Goal: Transaction & Acquisition: Purchase product/service

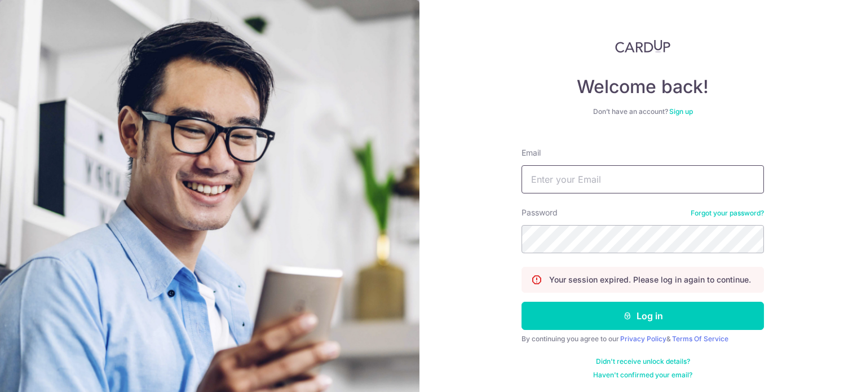
click at [605, 177] on input "Email" at bounding box center [643, 179] width 243 height 28
click at [607, 225] on div "Password Forgot your password?" at bounding box center [643, 230] width 243 height 46
click at [610, 218] on div "Password Forgot your password?" at bounding box center [643, 230] width 243 height 46
click at [595, 180] on input "rara" at bounding box center [643, 179] width 243 height 28
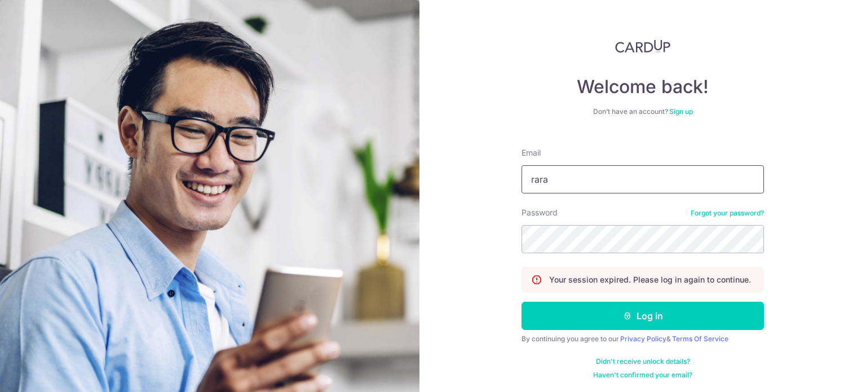
type input "rarax3@gmail.com"
click at [609, 189] on input "rarax3@gmail.com" at bounding box center [643, 179] width 243 height 28
click at [783, 234] on div "Welcome back! Don’t have an account? Sign up Email rarax3@gmail.com Password Fo…" at bounding box center [643, 196] width 447 height 392
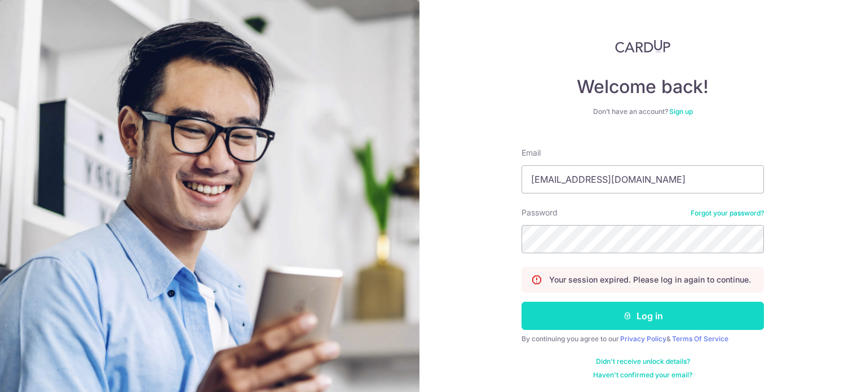
click at [701, 312] on button "Log in" at bounding box center [643, 316] width 243 height 28
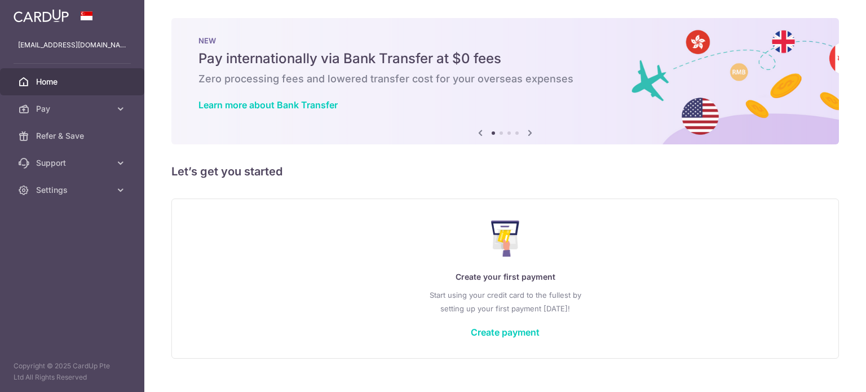
drag, startPoint x: 620, startPoint y: 248, endPoint x: 569, endPoint y: 297, distance: 71.4
click at [618, 250] on div "Create your first payment Start using your credit card to the fullest by settin…" at bounding box center [506, 279] width 640 height 134
click at [512, 327] on link "Create payment" at bounding box center [505, 332] width 69 height 11
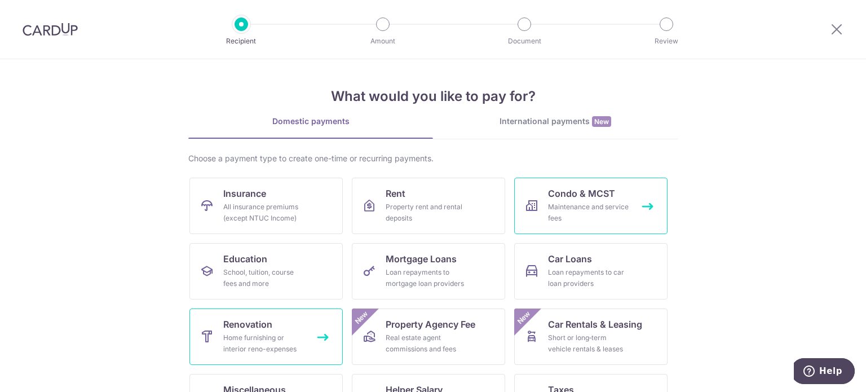
scroll to position [112, 0]
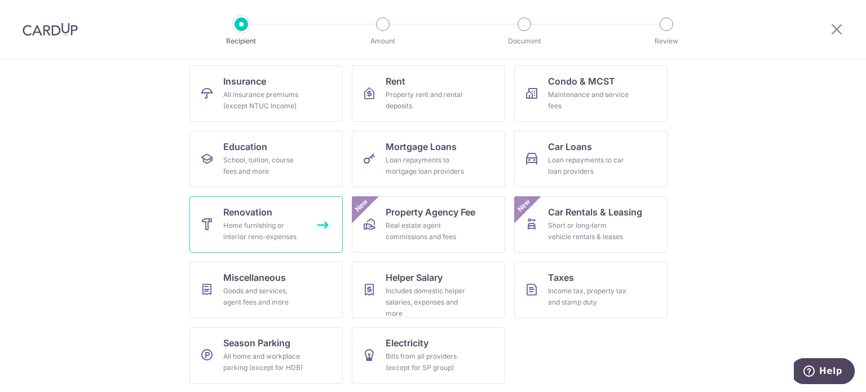
click at [266, 214] on span "Renovation" at bounding box center [247, 212] width 49 height 14
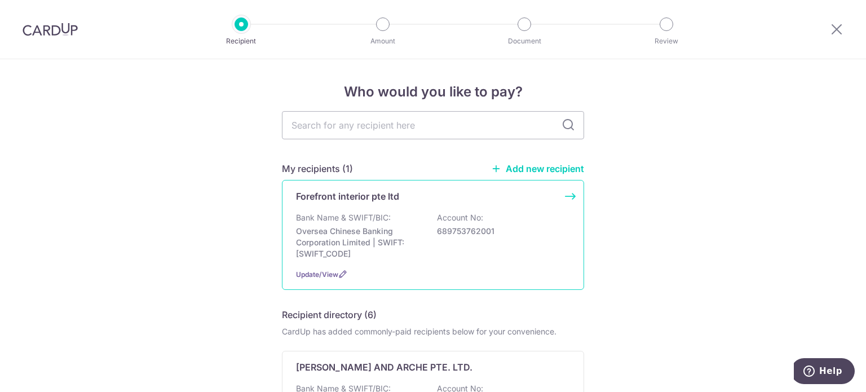
click at [515, 235] on p "689753762001" at bounding box center [500, 231] width 126 height 11
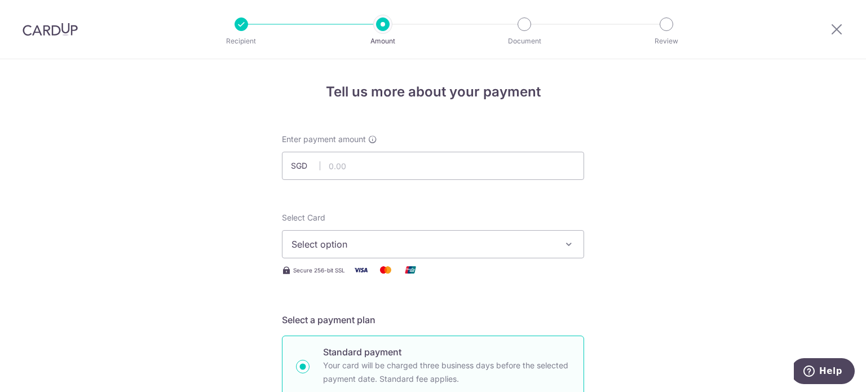
click at [243, 23] on div at bounding box center [242, 24] width 14 height 14
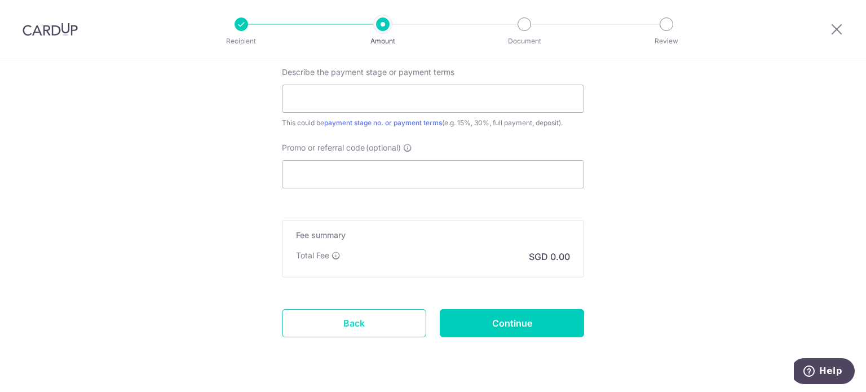
scroll to position [762, 0]
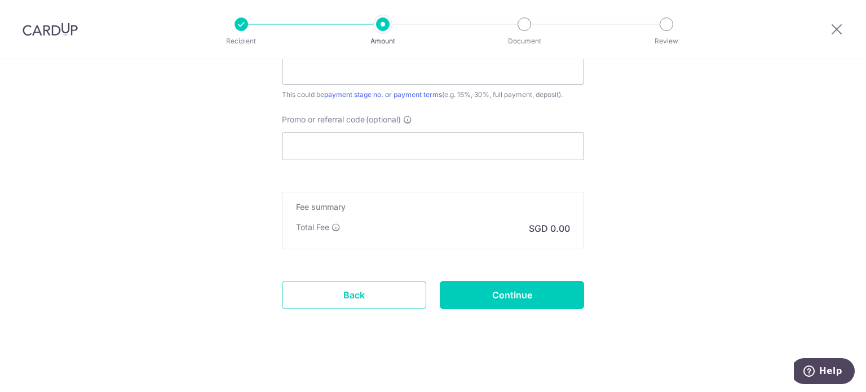
click at [364, 297] on link "Back" at bounding box center [354, 295] width 144 height 28
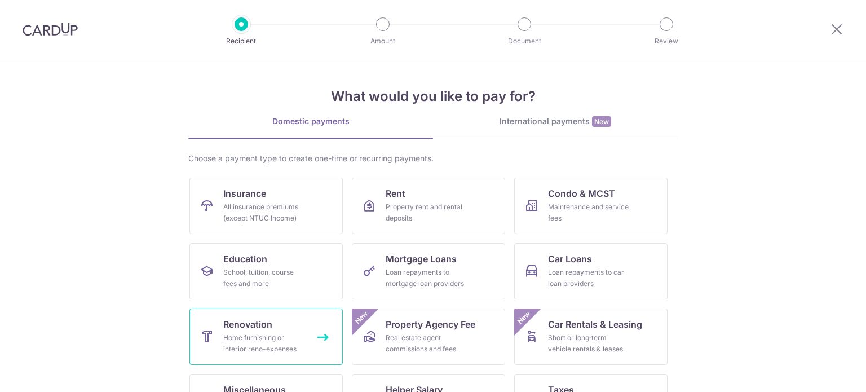
click at [265, 327] on span "Renovation" at bounding box center [247, 325] width 49 height 14
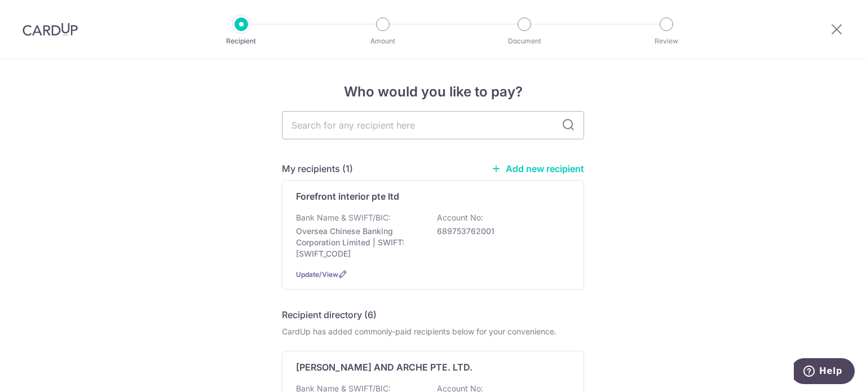
scroll to position [56, 0]
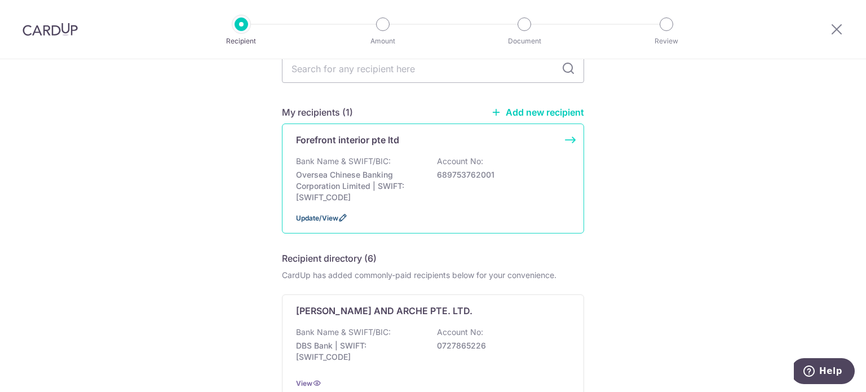
click at [310, 216] on span "Update/View" at bounding box center [317, 218] width 42 height 8
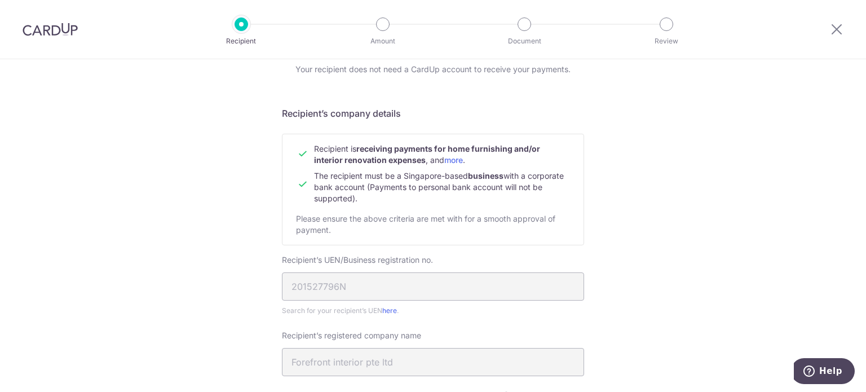
scroll to position [104, 0]
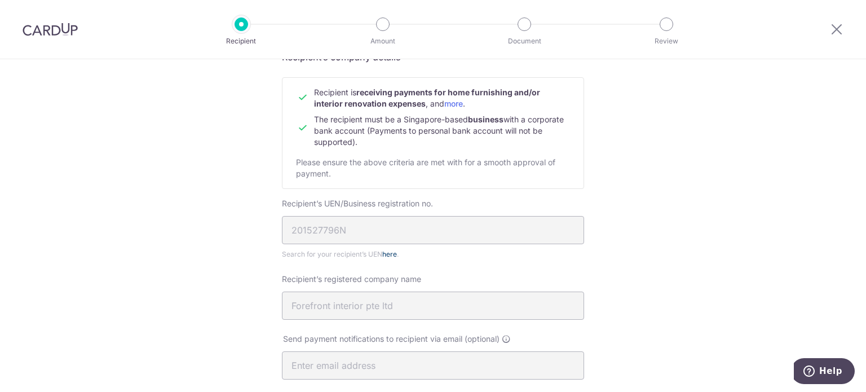
click at [389, 256] on link "here" at bounding box center [389, 254] width 15 height 8
click at [706, 306] on div "Recipient Details Your recipient does not need a CardUp account to receive your…" at bounding box center [433, 371] width 866 height 833
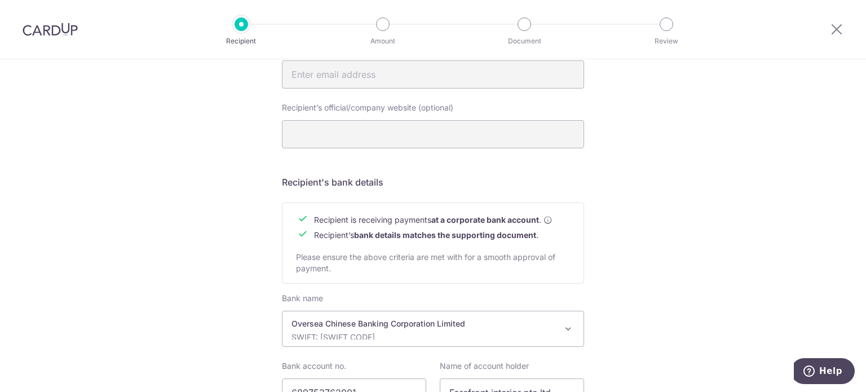
scroll to position [499, 0]
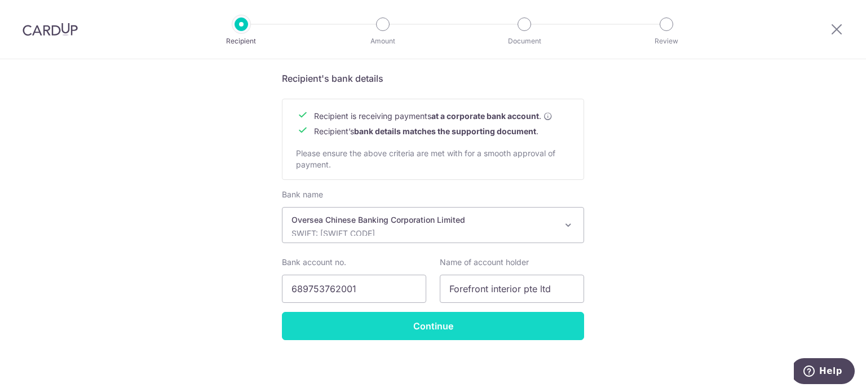
click at [504, 333] on input "Continue" at bounding box center [433, 326] width 302 height 28
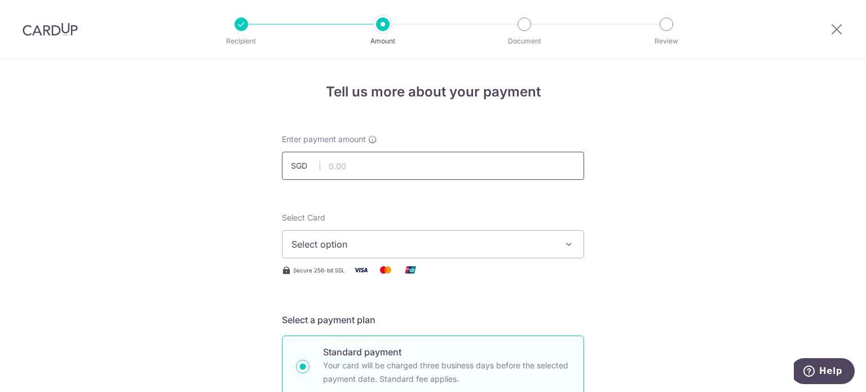
click at [366, 168] on input "text" at bounding box center [433, 166] width 302 height 28
paste input "8,170"
click at [366, 166] on input "8170" at bounding box center [433, 166] width 302 height 28
type input "8,170.00"
click at [345, 251] on button "Select option" at bounding box center [433, 244] width 302 height 28
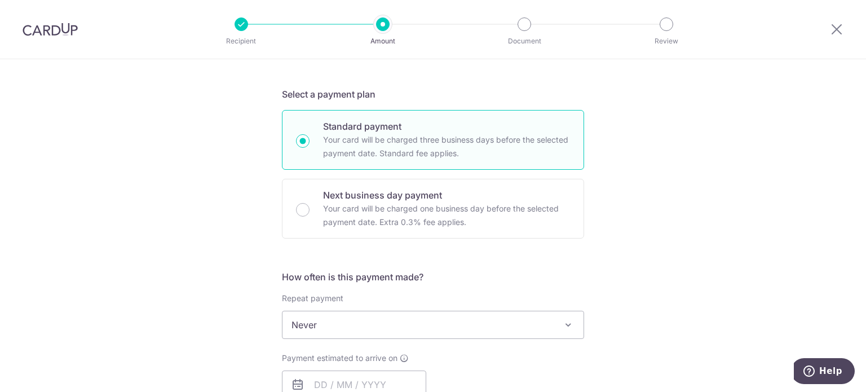
scroll to position [338, 0]
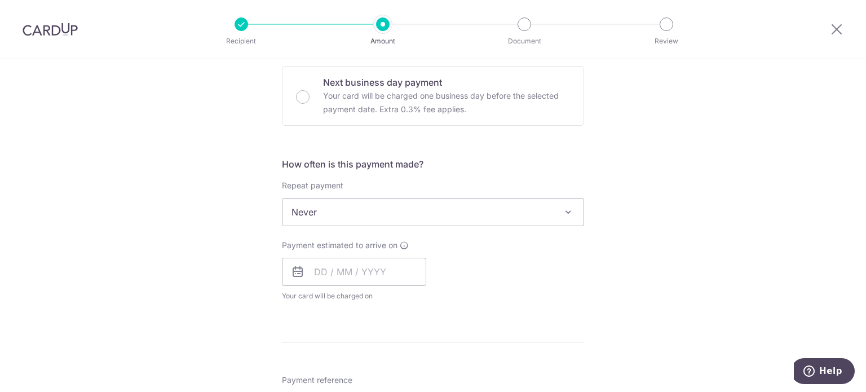
click at [521, 209] on span "Never" at bounding box center [433, 212] width 301 height 27
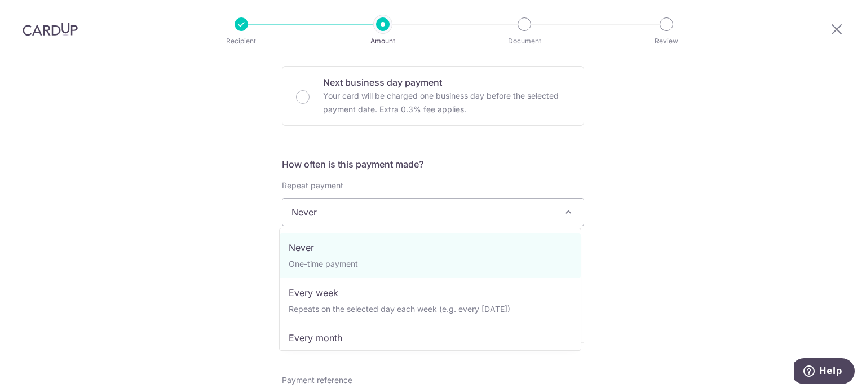
click at [700, 188] on div "Tell us more about your payment Enter payment amount SGD 8,170.00 8170.00 Selec…" at bounding box center [433, 269] width 866 height 1096
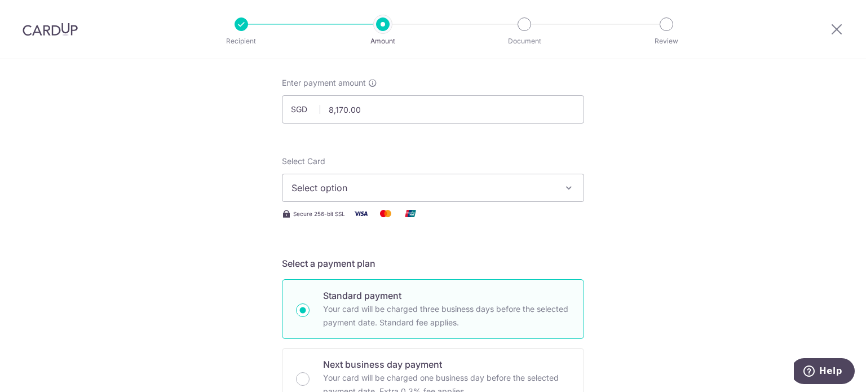
scroll to position [0, 0]
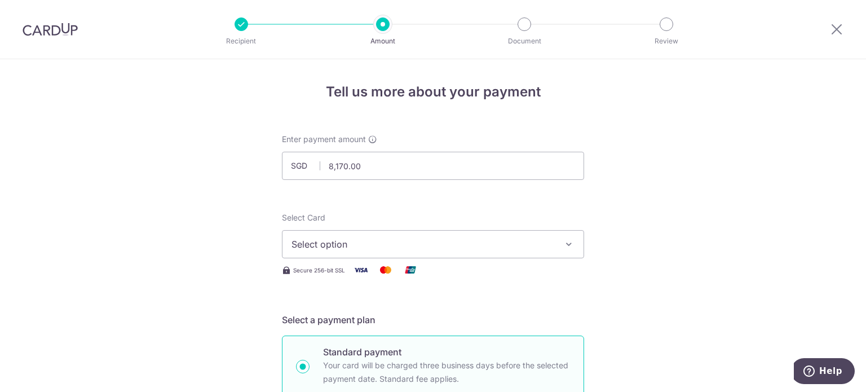
click at [670, 29] on div at bounding box center [667, 24] width 14 height 14
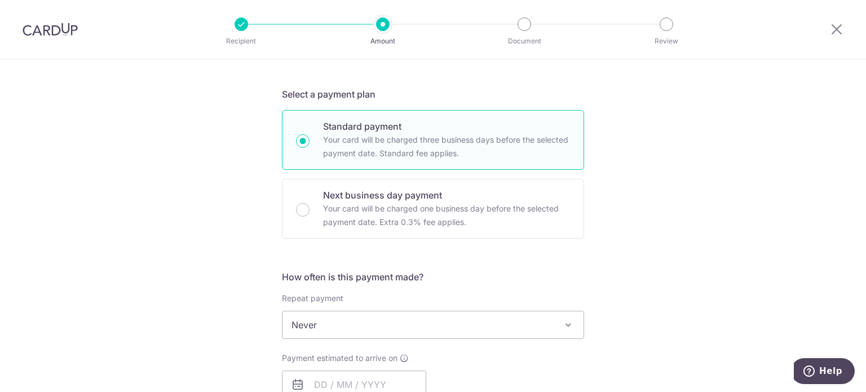
scroll to position [338, 0]
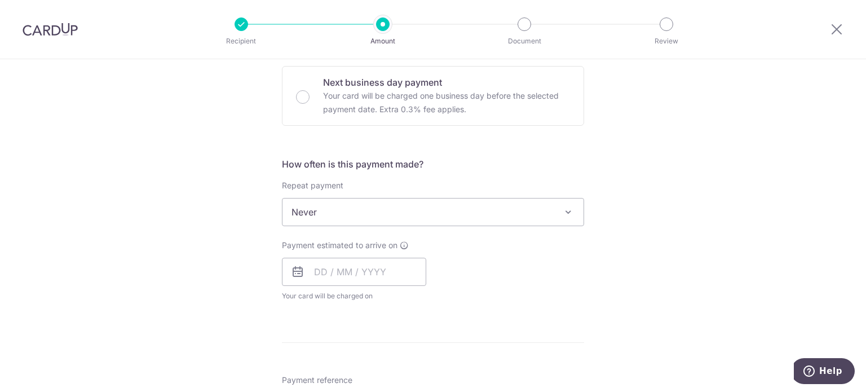
click at [498, 212] on span "Never" at bounding box center [433, 212] width 301 height 27
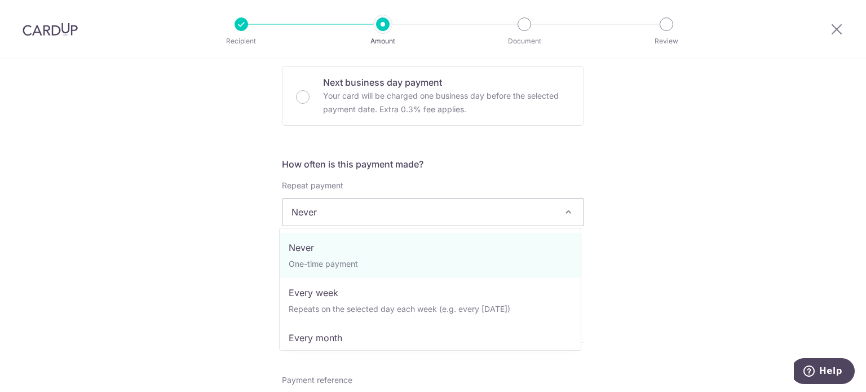
click at [573, 196] on div "Repeat payment Never Every week Every month Every quarter Every half a year Nev…" at bounding box center [433, 203] width 302 height 46
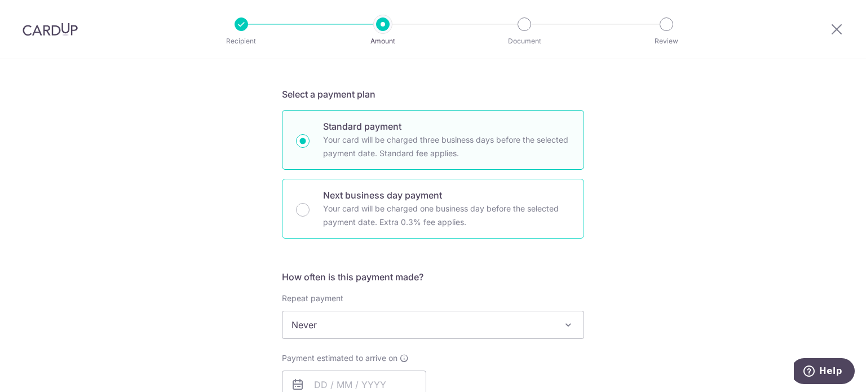
scroll to position [56, 0]
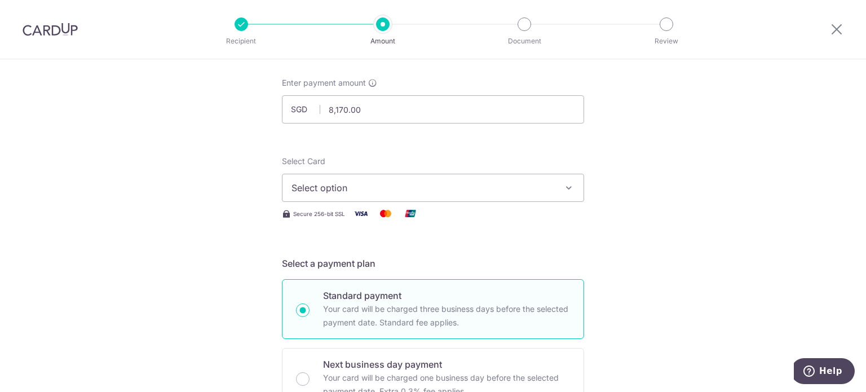
click at [364, 193] on span "Select option" at bounding box center [423, 188] width 263 height 14
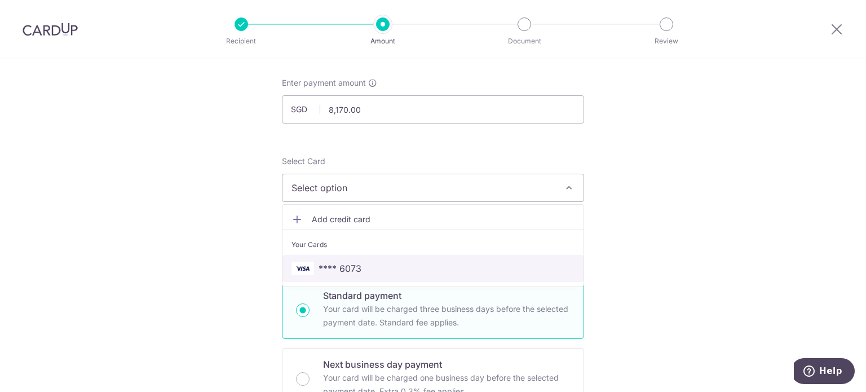
click at [352, 279] on link "**** 6073" at bounding box center [433, 268] width 301 height 27
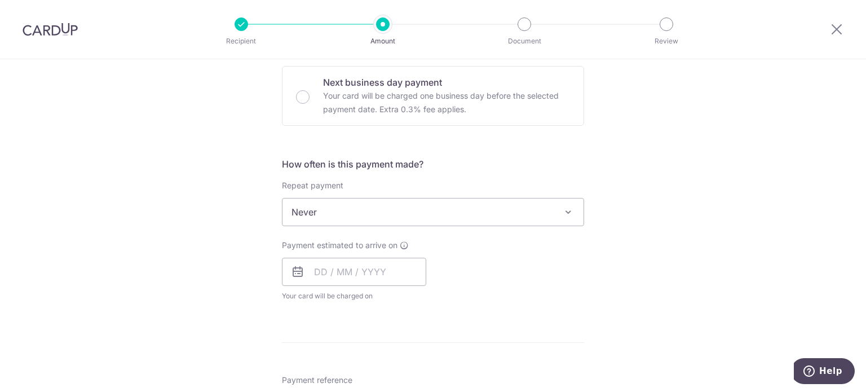
click at [532, 261] on div "Payment estimated to arrive on Your card will be charged on for the first payme…" at bounding box center [433, 271] width 316 height 62
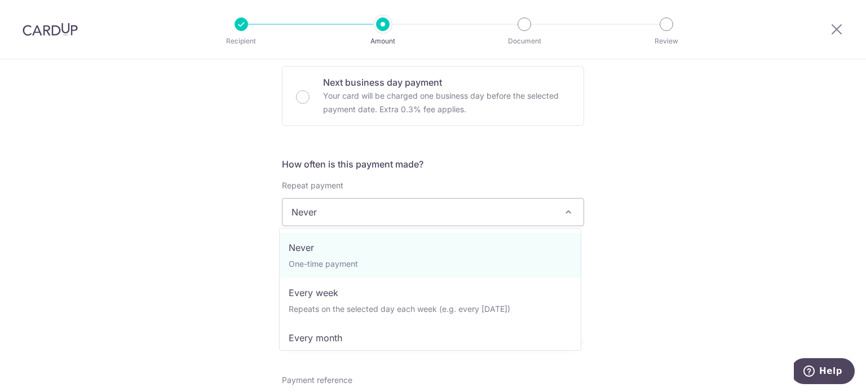
click at [492, 216] on span "Never" at bounding box center [433, 212] width 301 height 27
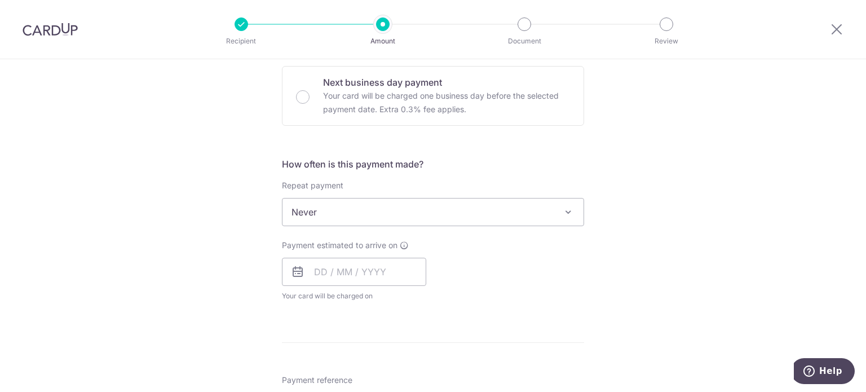
click at [613, 243] on div "Tell us more about your payment Enter payment amount SGD 8,170.00 8170.00 Selec…" at bounding box center [433, 269] width 866 height 1096
click at [345, 265] on input "text" at bounding box center [354, 272] width 144 height 28
click at [479, 261] on div "Payment estimated to arrive on Prev Next Oct Nov Dec 2025 2026 2027 2028 2029 2…" at bounding box center [433, 271] width 316 height 62
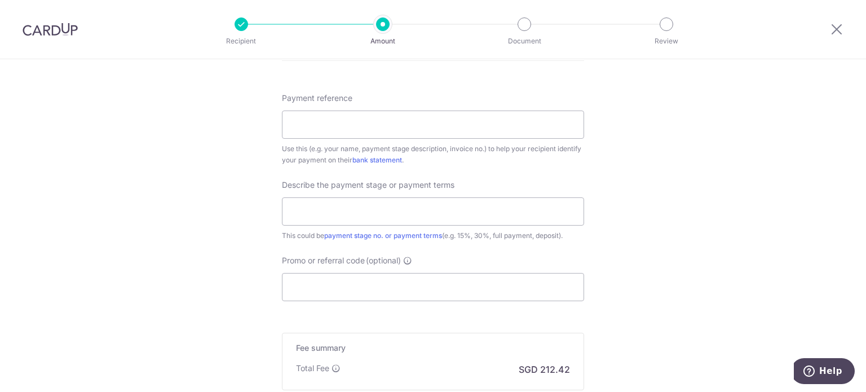
scroll to position [508, 0]
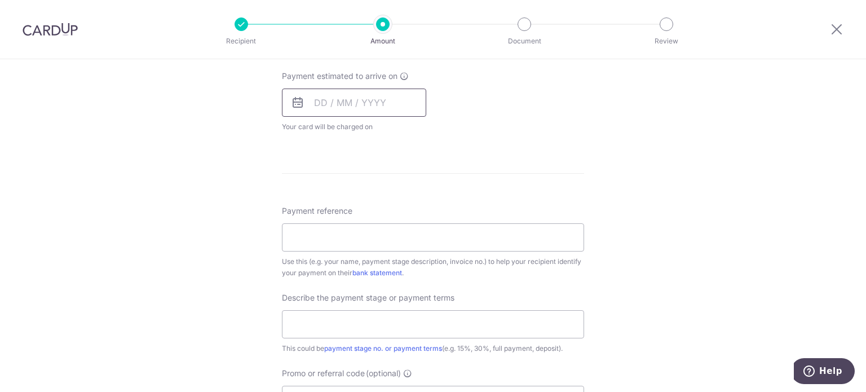
click at [349, 105] on input "text" at bounding box center [354, 103] width 144 height 28
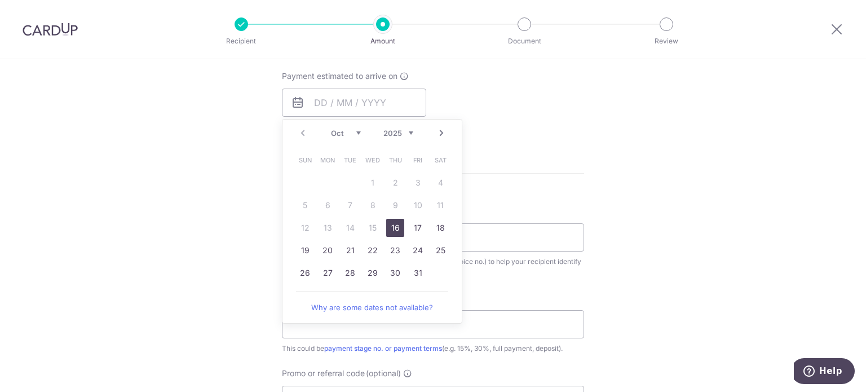
click at [518, 125] on div "Payment estimated to arrive on Prev Next Oct Nov Dec 2025 2026 2027 2028 2029 2…" at bounding box center [433, 102] width 316 height 62
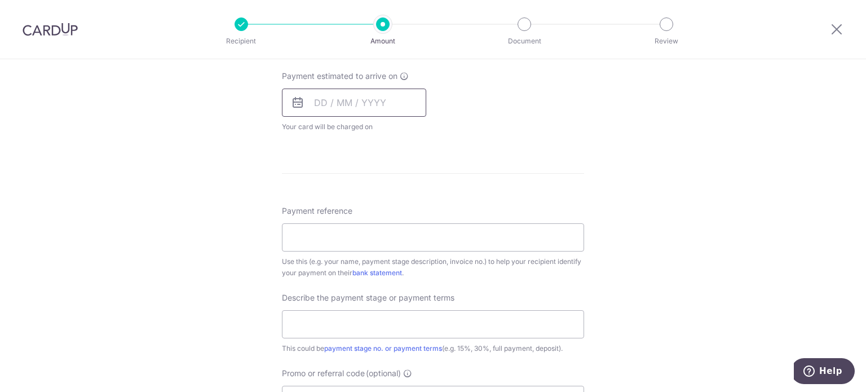
click at [334, 105] on input "text" at bounding box center [354, 103] width 144 height 28
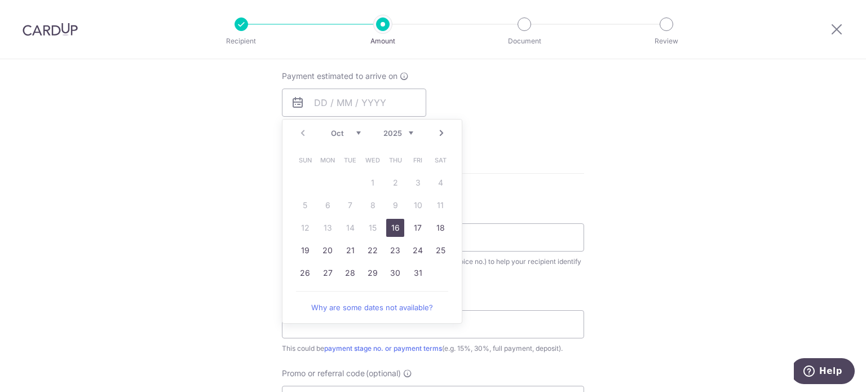
click at [394, 231] on link "16" at bounding box center [395, 228] width 18 height 18
type input "[DATE]"
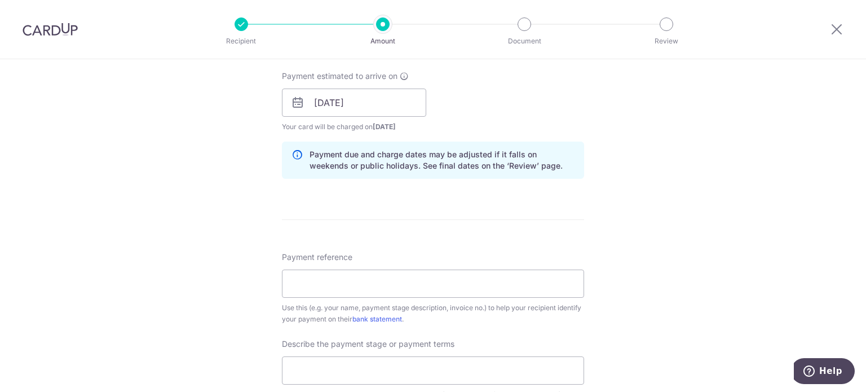
scroll to position [620, 0]
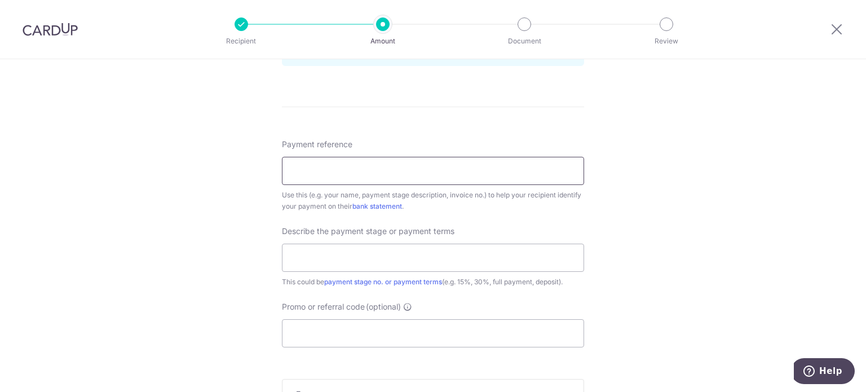
click at [422, 166] on input "Payment reference" at bounding box center [433, 171] width 302 height 28
paste input "250948"
click at [294, 168] on input "250948" at bounding box center [433, 171] width 302 height 28
type input "250948"
click at [648, 175] on div "Tell us more about your payment Enter payment amount SGD 8,170.00 8170.00 Selec…" at bounding box center [433, 10] width 866 height 1142
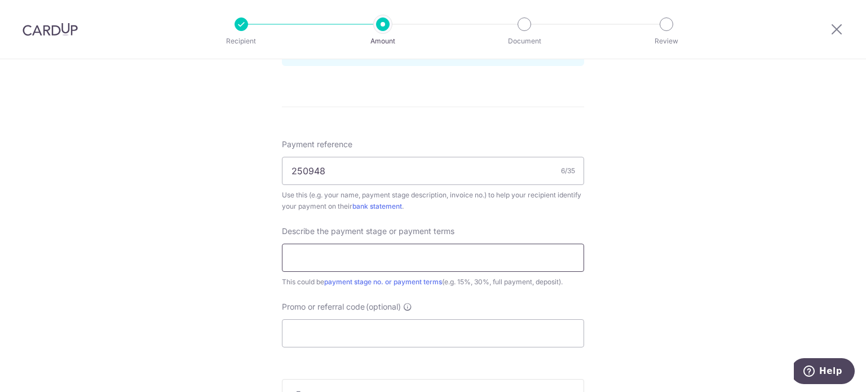
click at [465, 260] on input "text" at bounding box center [433, 258] width 302 height 28
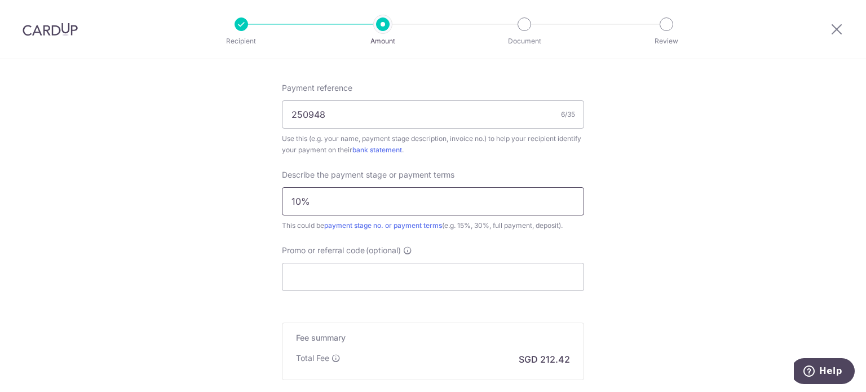
scroll to position [733, 0]
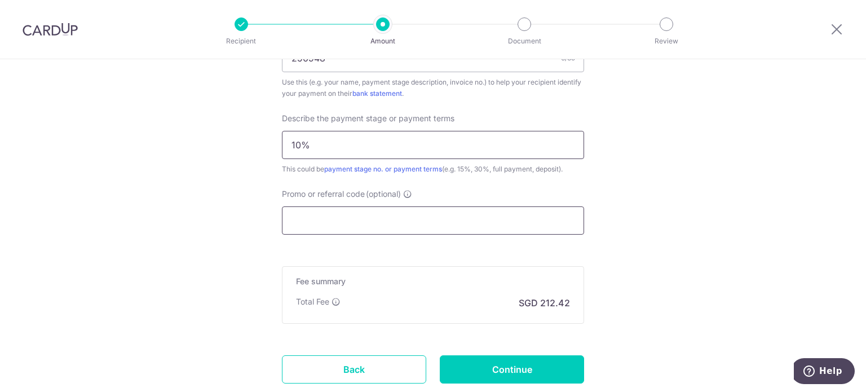
type input "10%"
click at [454, 221] on input "Promo or referral code (optional)" at bounding box center [433, 220] width 302 height 28
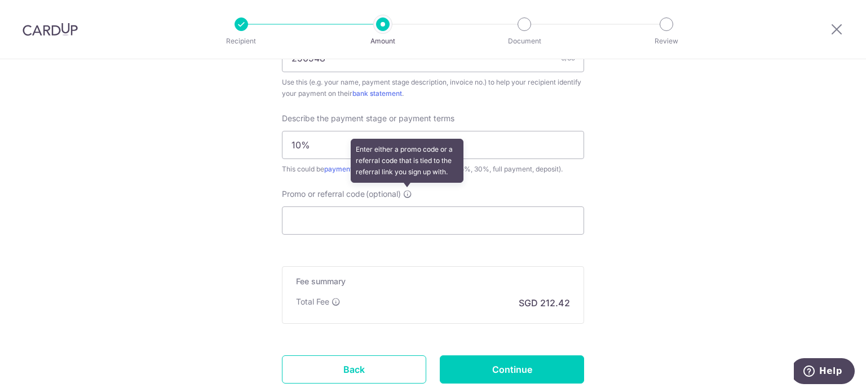
click at [403, 192] on icon at bounding box center [407, 194] width 9 height 9
click at [403, 206] on input "Promo or referral code (optional) Enter either a promo code or a referral code …" at bounding box center [433, 220] width 302 height 28
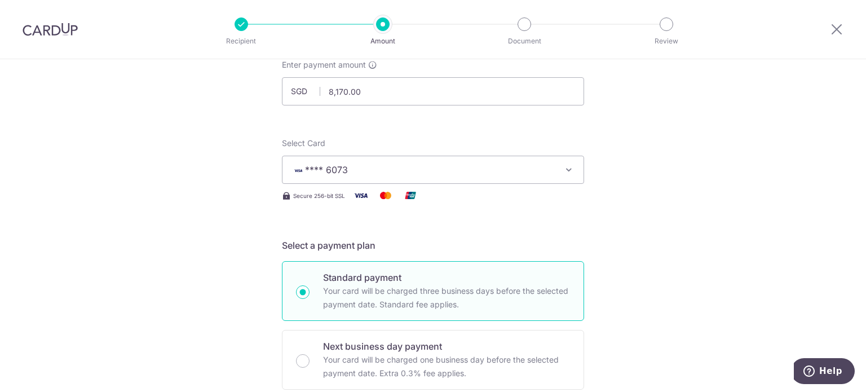
scroll to position [0, 0]
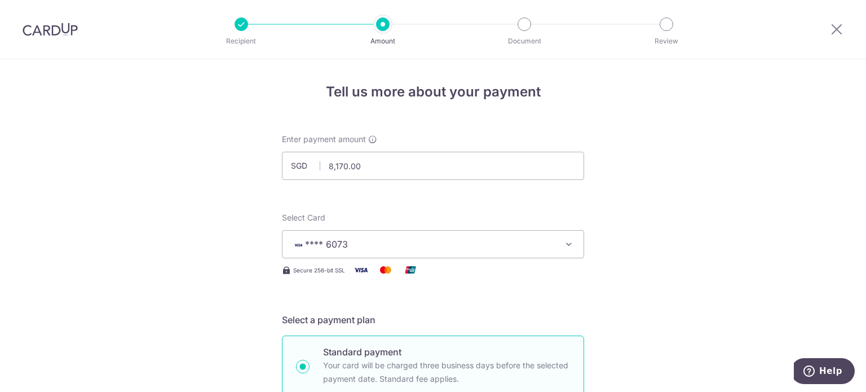
click at [343, 166] on input "8,170.00" at bounding box center [433, 166] width 302 height 28
click at [365, 239] on span "**** 6073" at bounding box center [423, 244] width 263 height 14
type input "8,170.00"
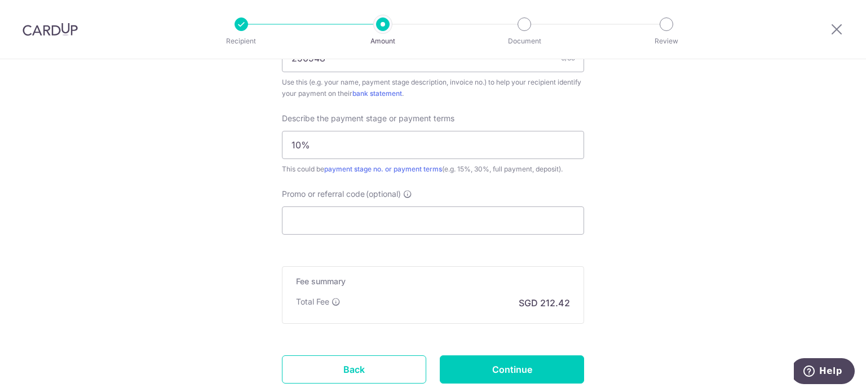
scroll to position [790, 0]
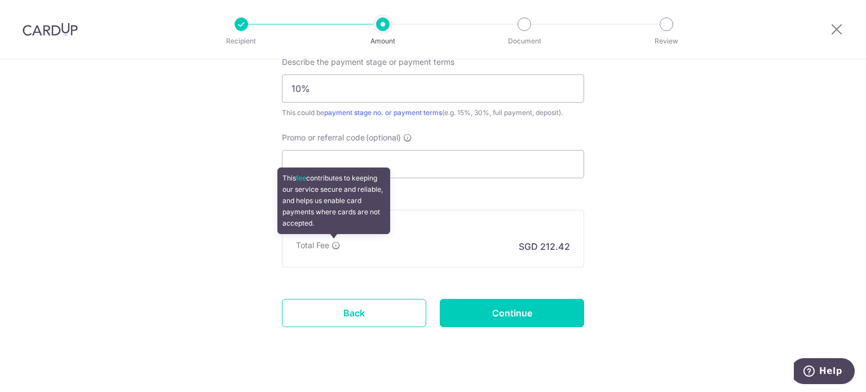
click at [332, 241] on icon at bounding box center [336, 245] width 9 height 9
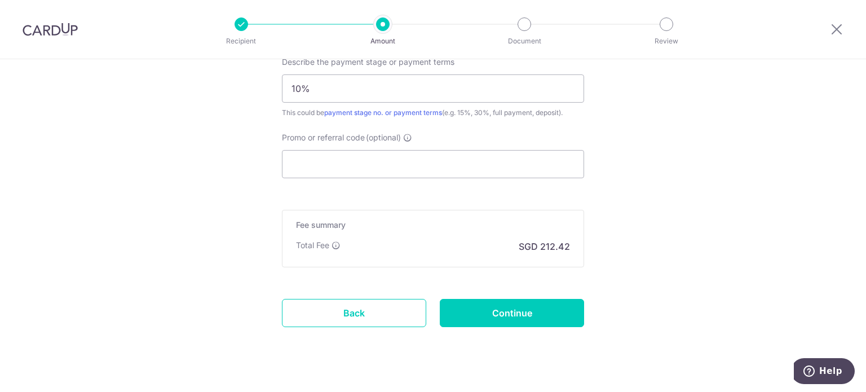
click at [519, 304] on input "Continue" at bounding box center [512, 313] width 144 height 28
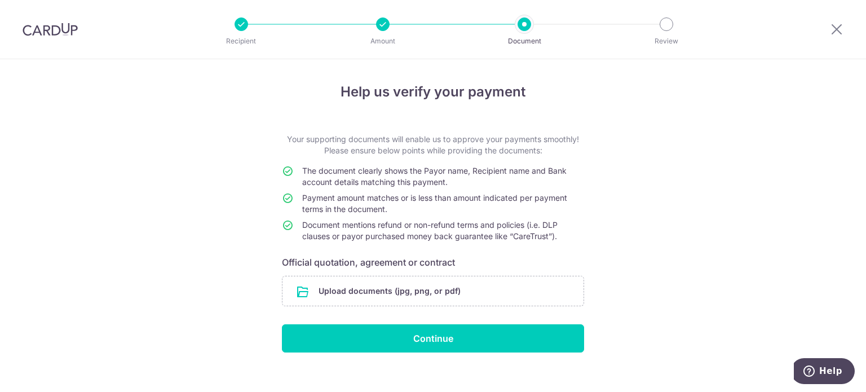
click at [240, 25] on div at bounding box center [242, 24] width 14 height 14
click at [472, 281] on input "file" at bounding box center [433, 290] width 301 height 29
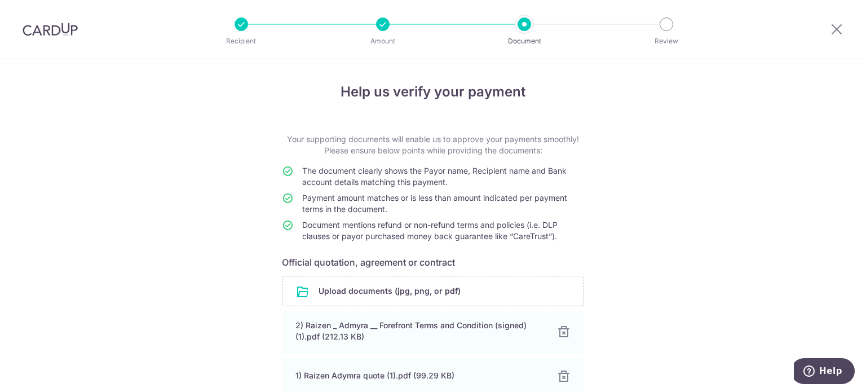
scroll to position [106, 0]
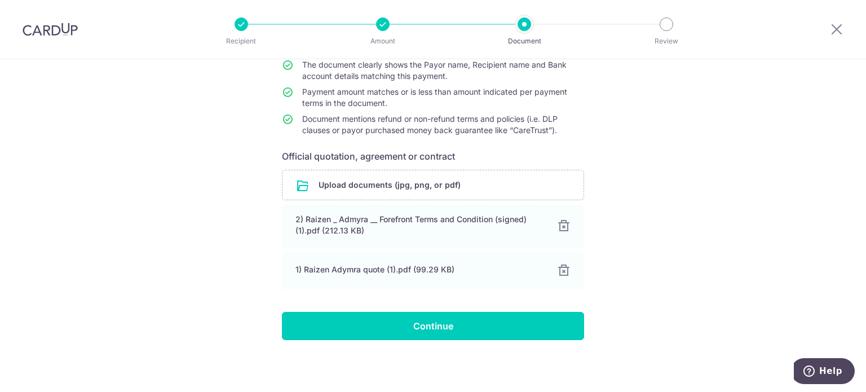
click at [199, 168] on div "Help us verify your payment Your supporting documents will enable us to approve…" at bounding box center [433, 173] width 866 height 440
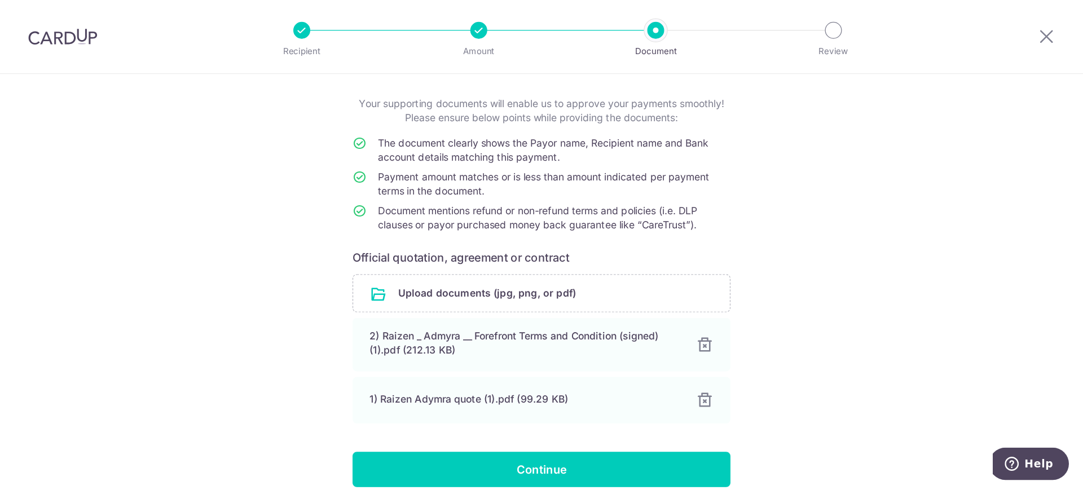
scroll to position [9, 0]
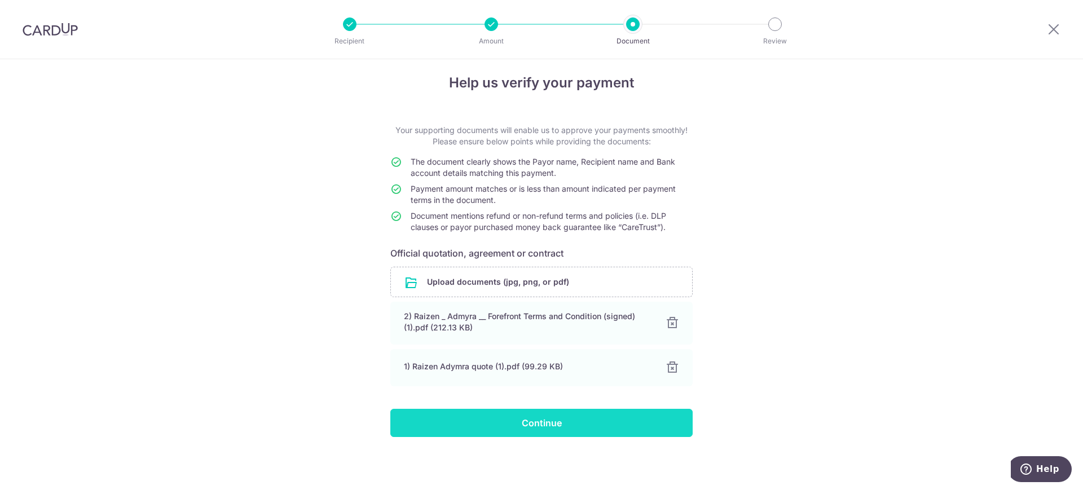
click at [564, 391] on input "Continue" at bounding box center [541, 423] width 302 height 28
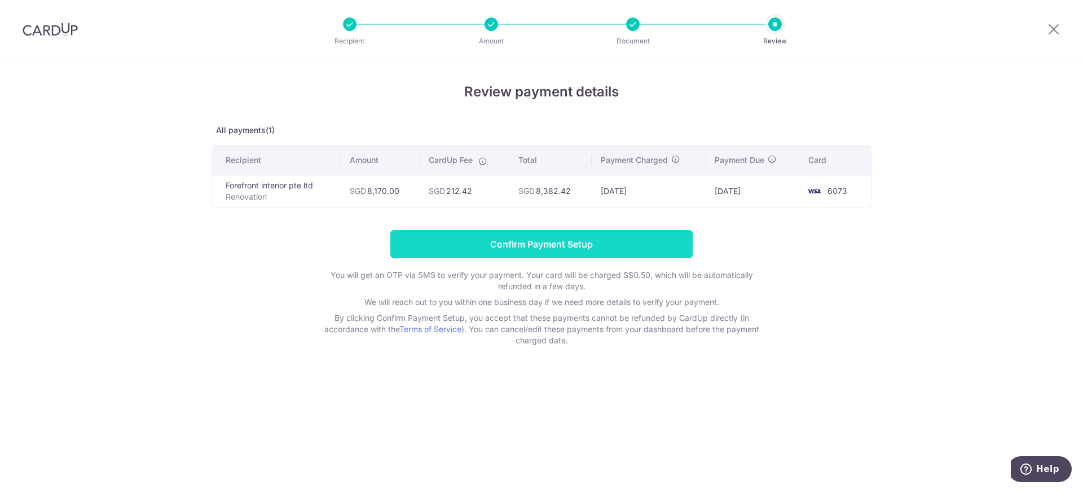
click at [611, 244] on input "Confirm Payment Setup" at bounding box center [541, 244] width 302 height 28
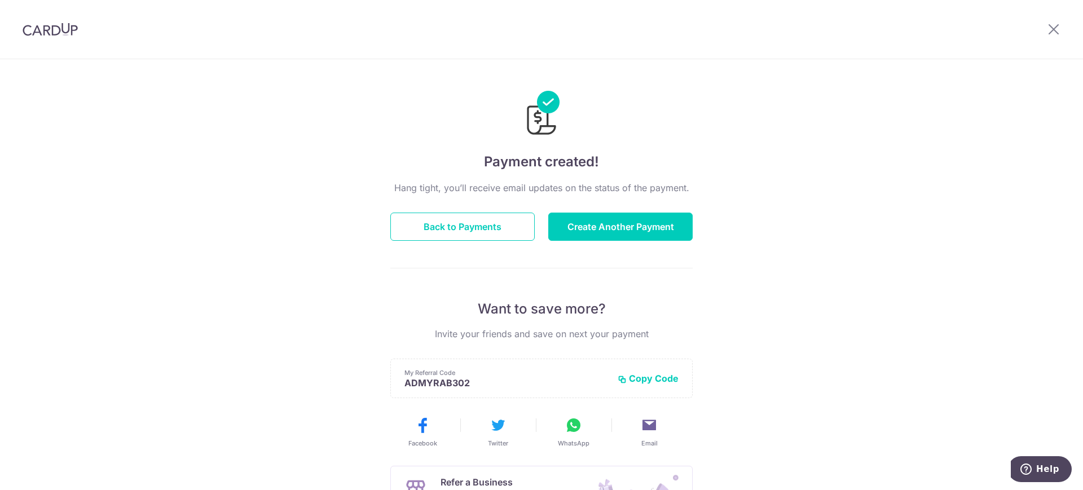
click at [105, 235] on div "Payment created! Hang tight, you’ll receive email updates on the status of the …" at bounding box center [541, 360] width 1083 height 602
click at [498, 232] on button "Back to Payments" at bounding box center [462, 227] width 144 height 28
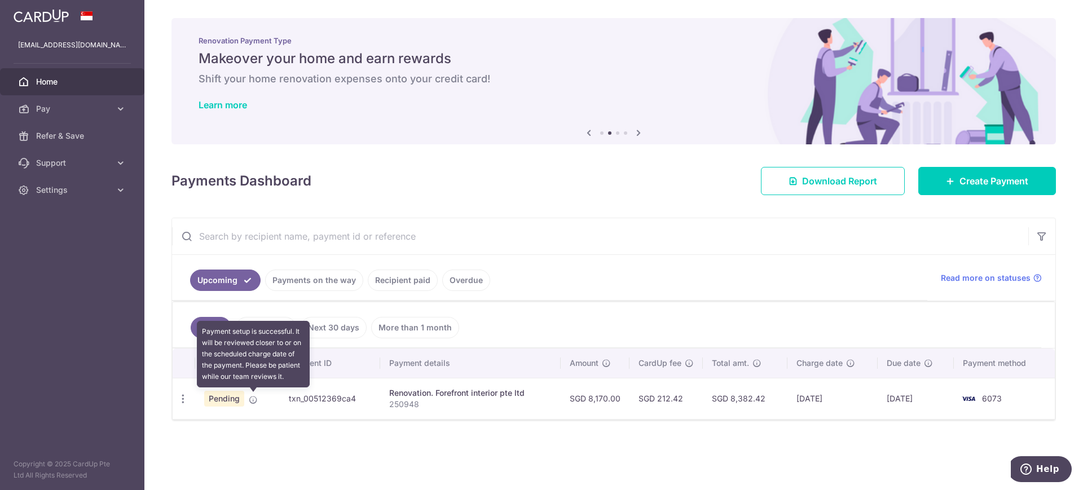
click at [254, 399] on icon at bounding box center [253, 399] width 9 height 9
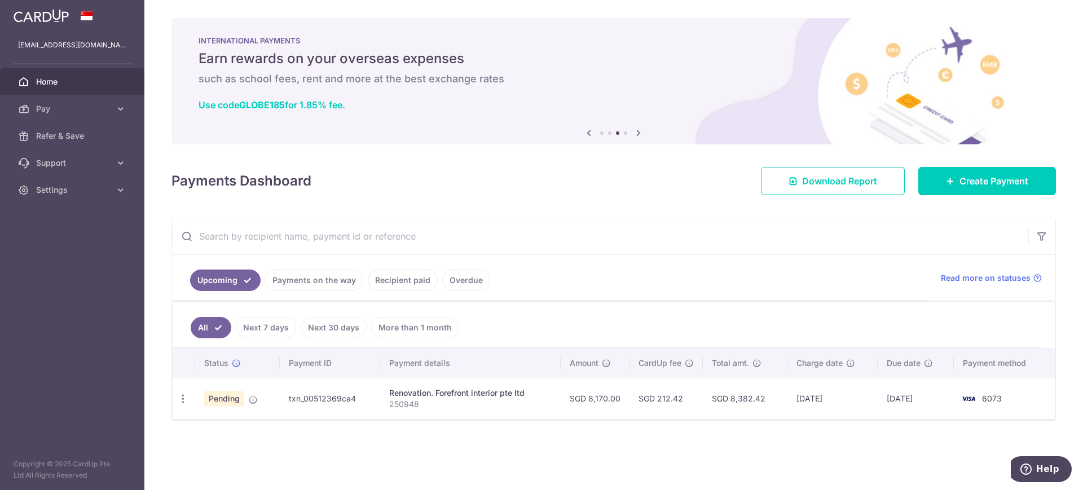
click at [328, 275] on link "Payments on the way" at bounding box center [314, 280] width 98 height 21
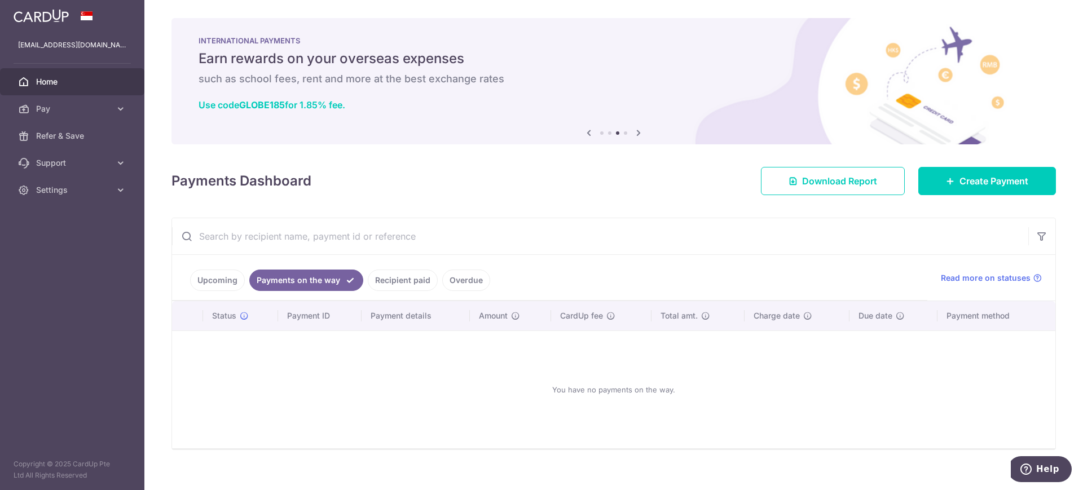
click at [224, 274] on link "Upcoming" at bounding box center [217, 280] width 55 height 21
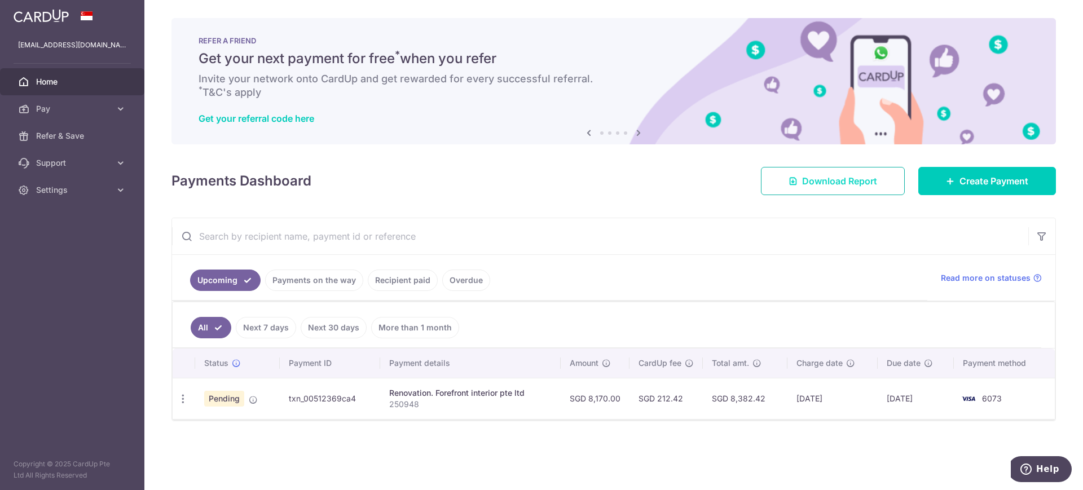
click at [844, 181] on span "Download Report" at bounding box center [839, 181] width 75 height 14
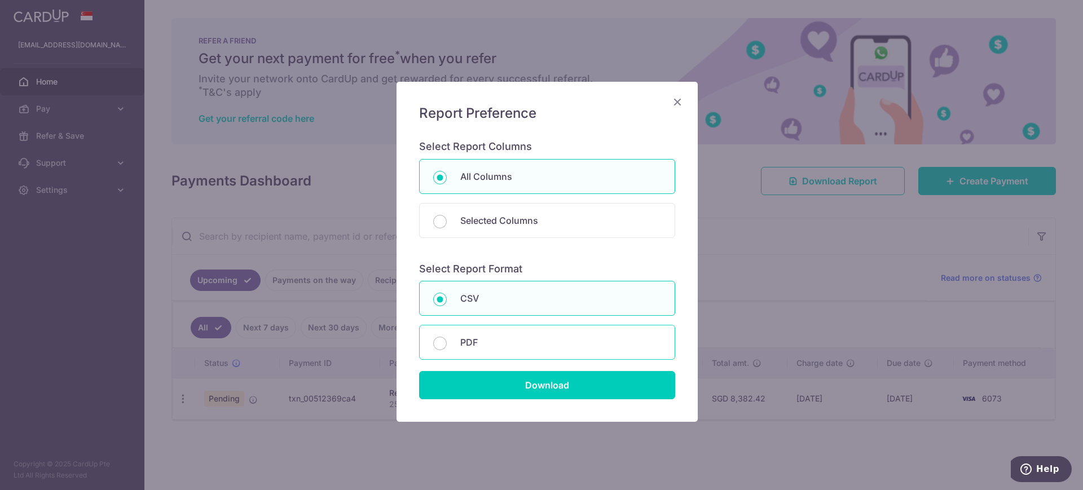
click at [529, 338] on p "PDF" at bounding box center [560, 343] width 201 height 14
click at [447, 338] on input "PDF" at bounding box center [440, 344] width 14 height 14
radio input "false"
radio input "true"
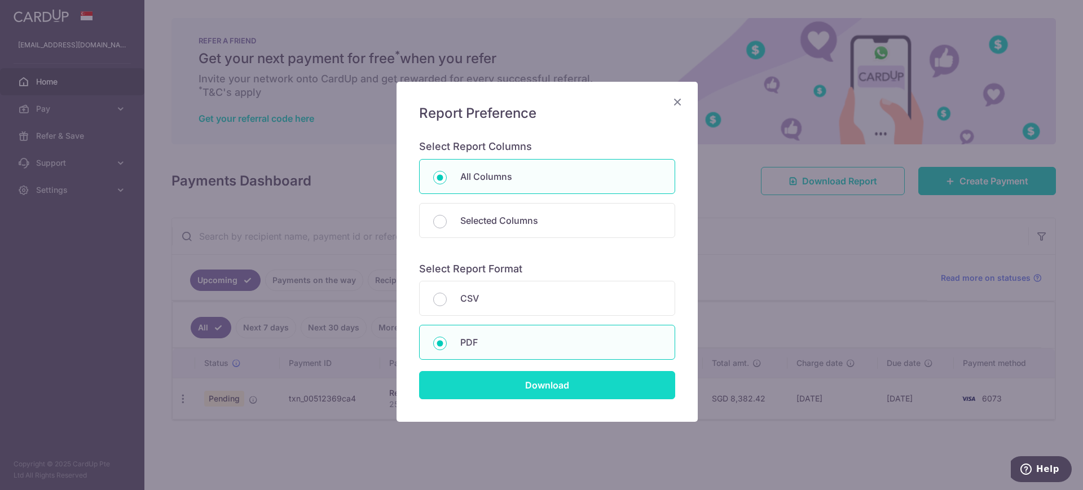
click at [537, 391] on input "Download" at bounding box center [547, 385] width 256 height 28
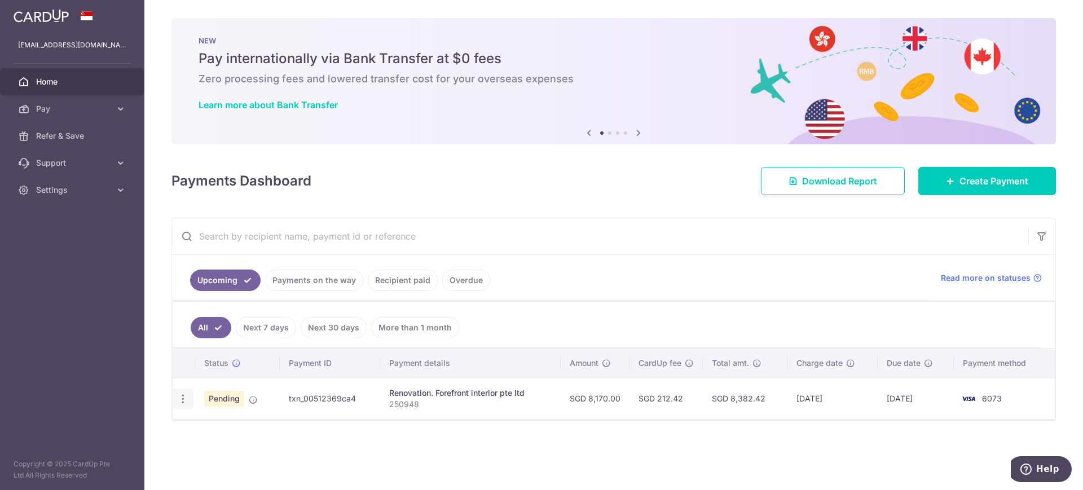
click at [182, 398] on icon "button" at bounding box center [183, 399] width 12 height 12
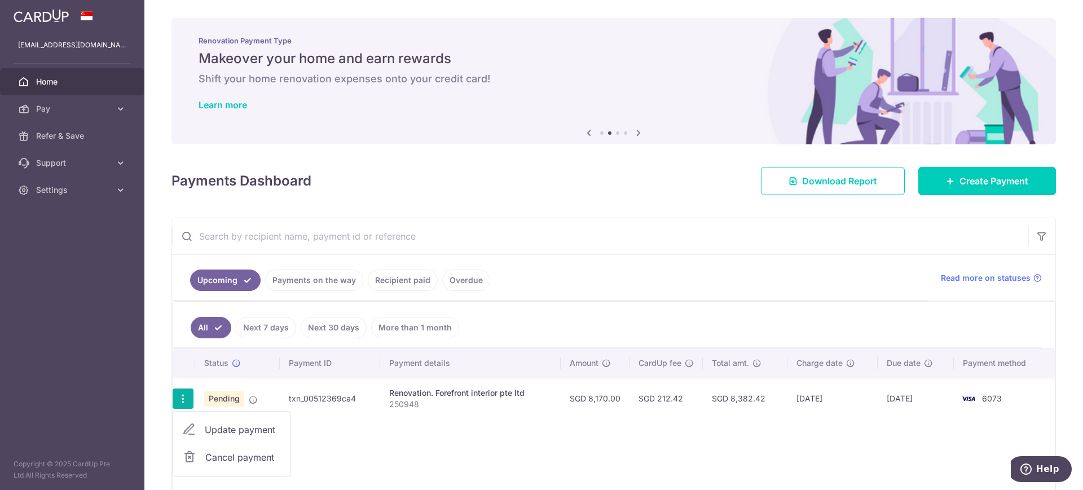
click at [543, 462] on div "Status Payment ID Payment details Amount CardUp fee Total amt. Charge date Due …" at bounding box center [614, 420] width 882 height 142
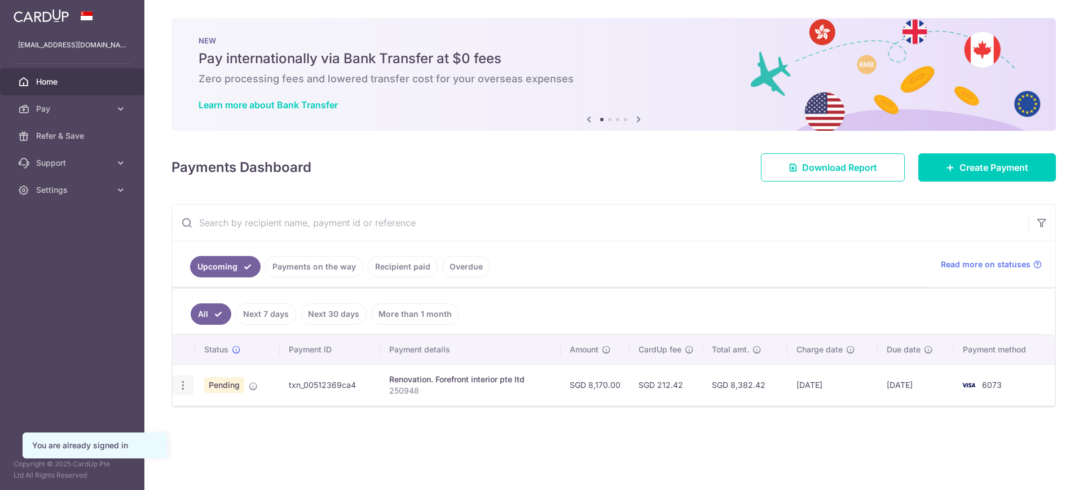
click at [179, 386] on icon "button" at bounding box center [183, 386] width 12 height 12
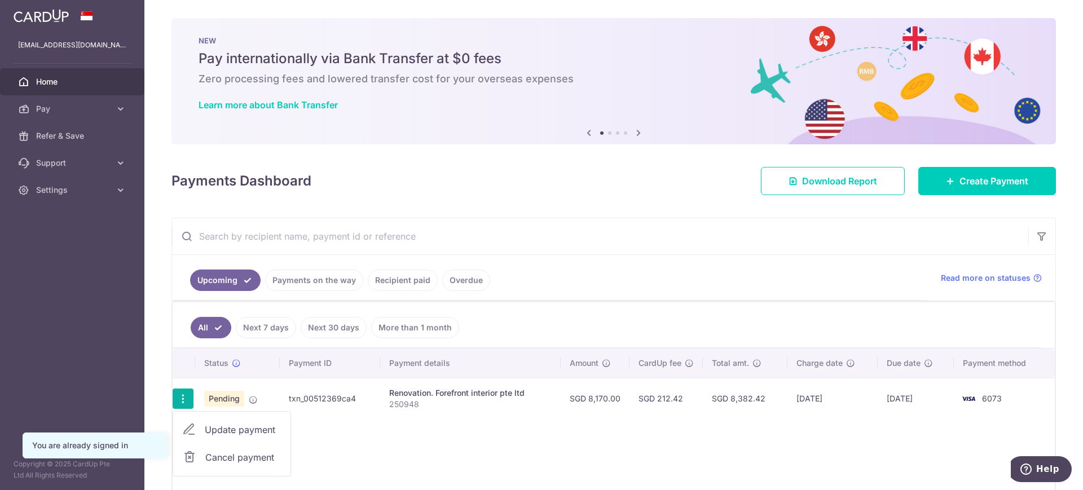
click at [211, 410] on td "Pending" at bounding box center [237, 398] width 85 height 41
click at [183, 400] on icon "button" at bounding box center [183, 399] width 12 height 12
click at [222, 432] on span "Update payment" at bounding box center [243, 430] width 77 height 14
radio input "true"
type input "8,170.00"
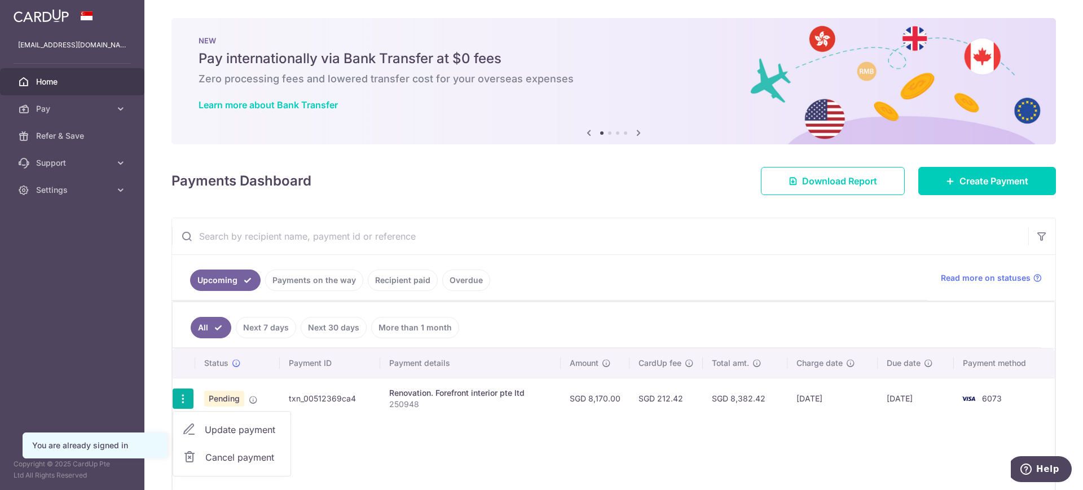
type input "[DATE]"
type input "250948"
type input "10%"
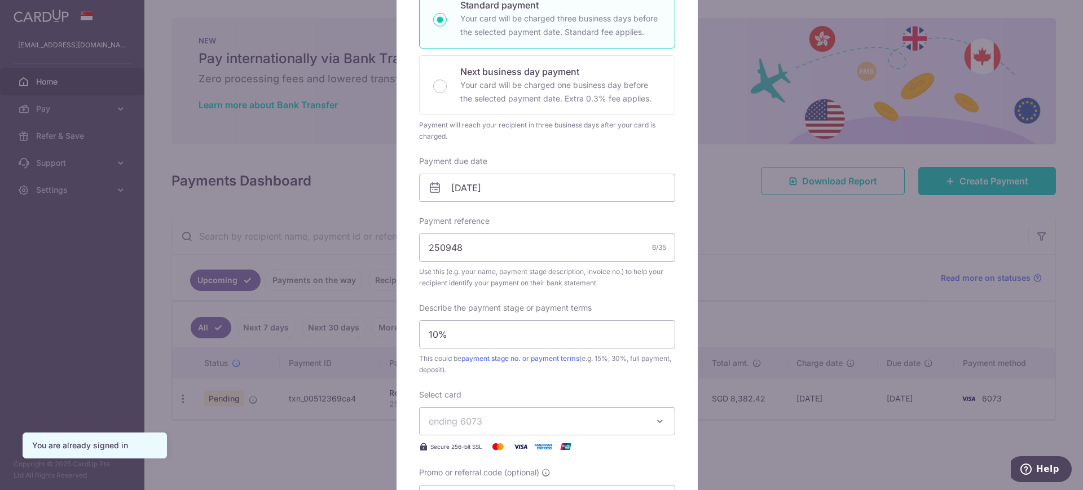
scroll to position [423, 0]
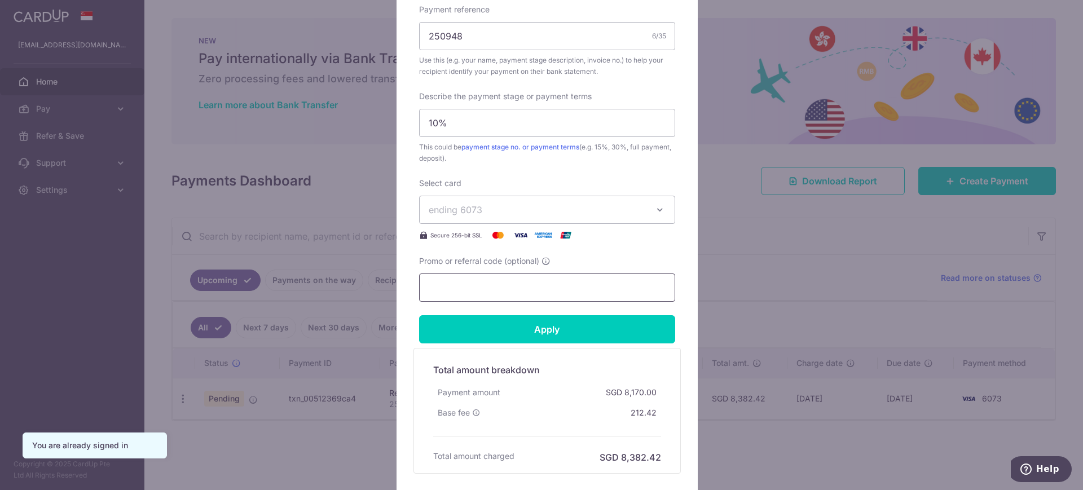
click at [540, 291] on input "Promo or referral code (optional)" at bounding box center [547, 288] width 256 height 28
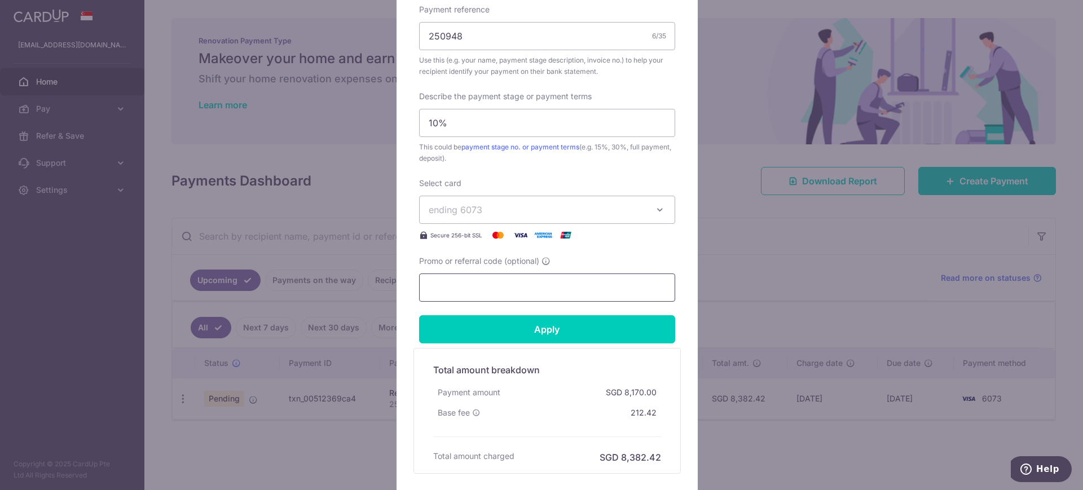
paste input "RENO25ONE"
type input "RENO25ONE"
click at [575, 319] on input "Apply" at bounding box center [547, 329] width 256 height 28
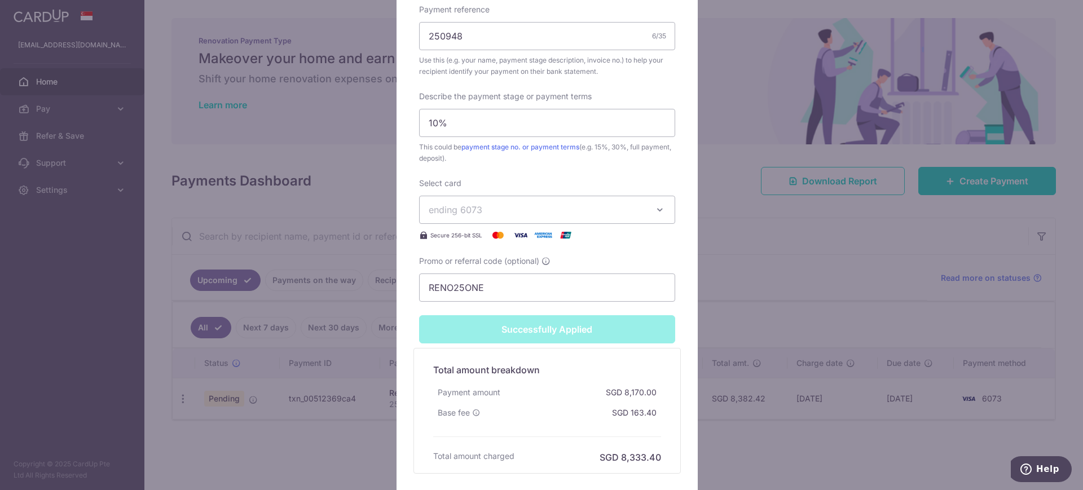
scroll to position [533, 0]
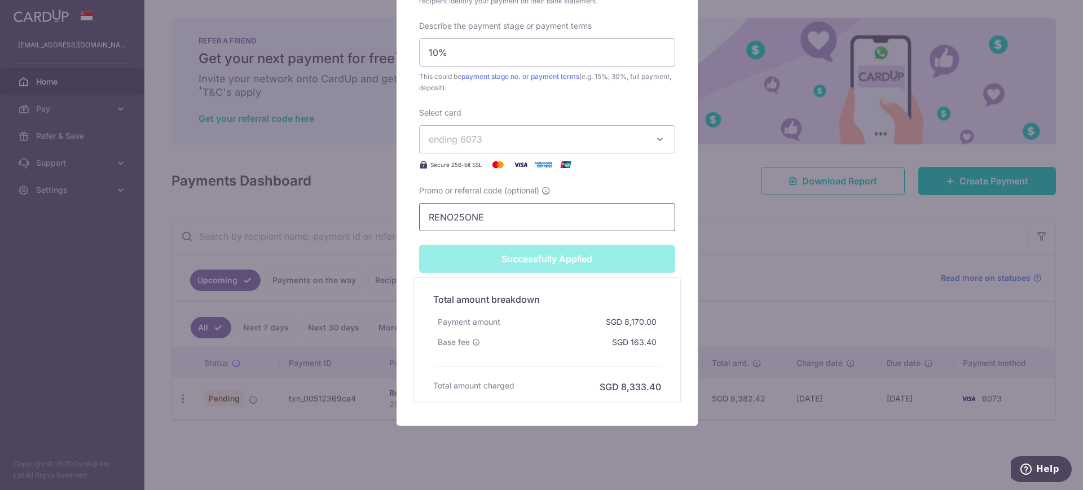
click at [557, 215] on input "RENO25ONE" at bounding box center [547, 217] width 256 height 28
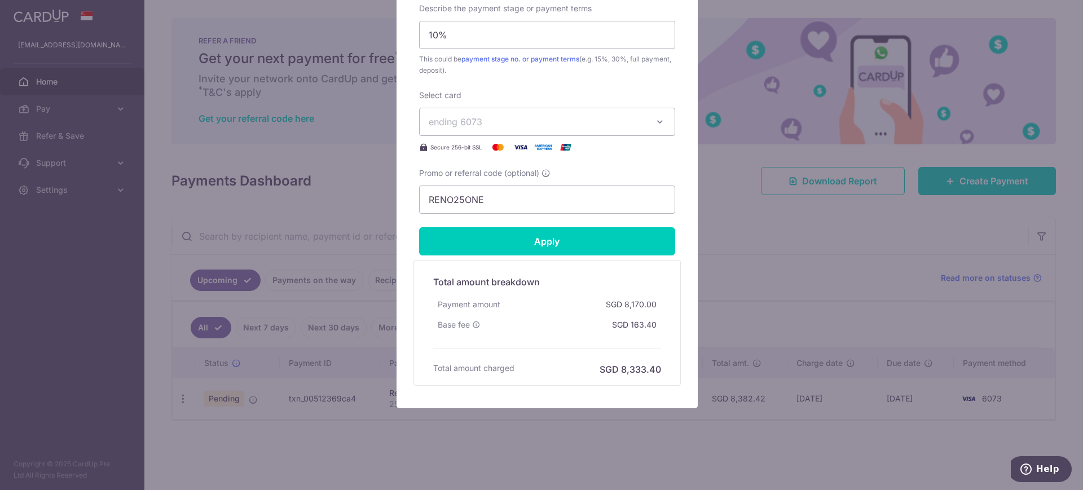
scroll to position [511, 0]
click at [595, 242] on input "Apply" at bounding box center [547, 241] width 256 height 28
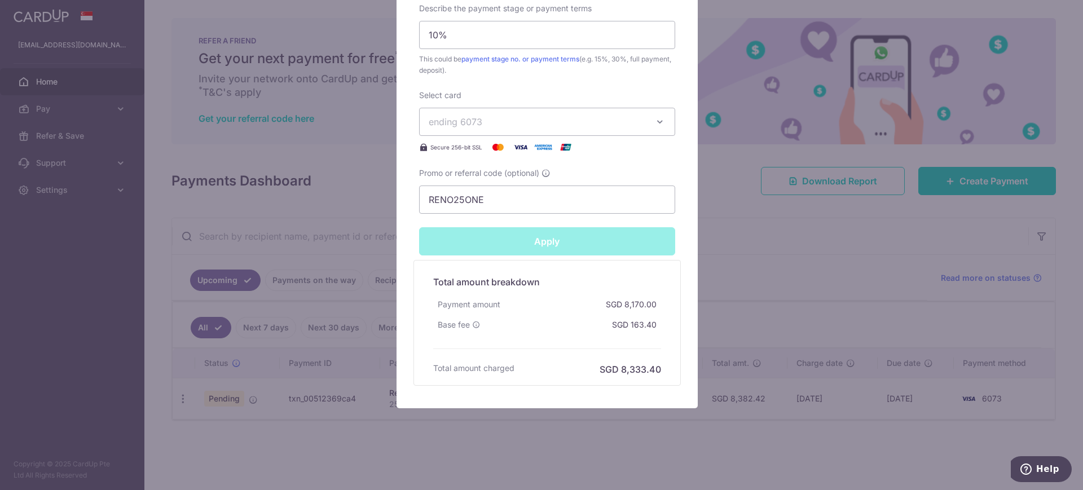
type input "Successfully Applied"
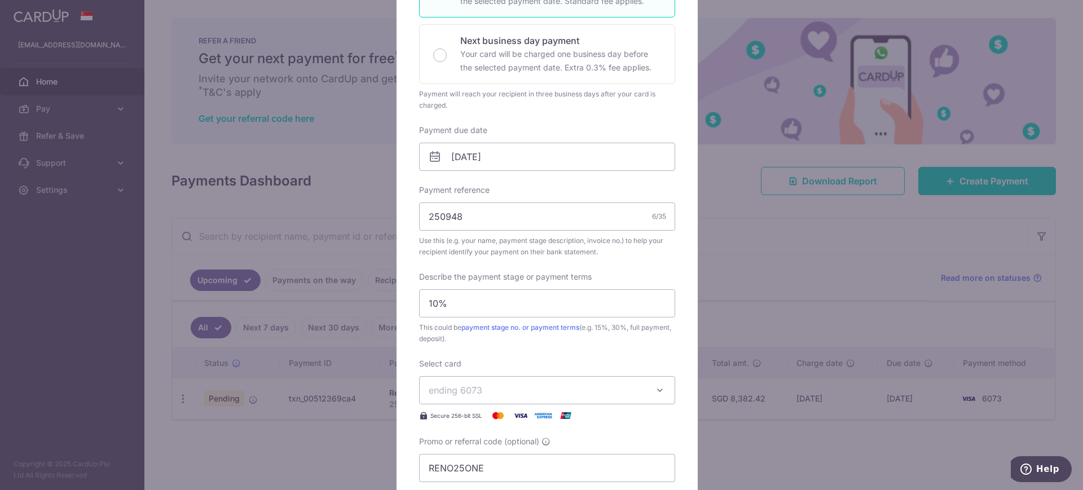
scroll to position [551, 0]
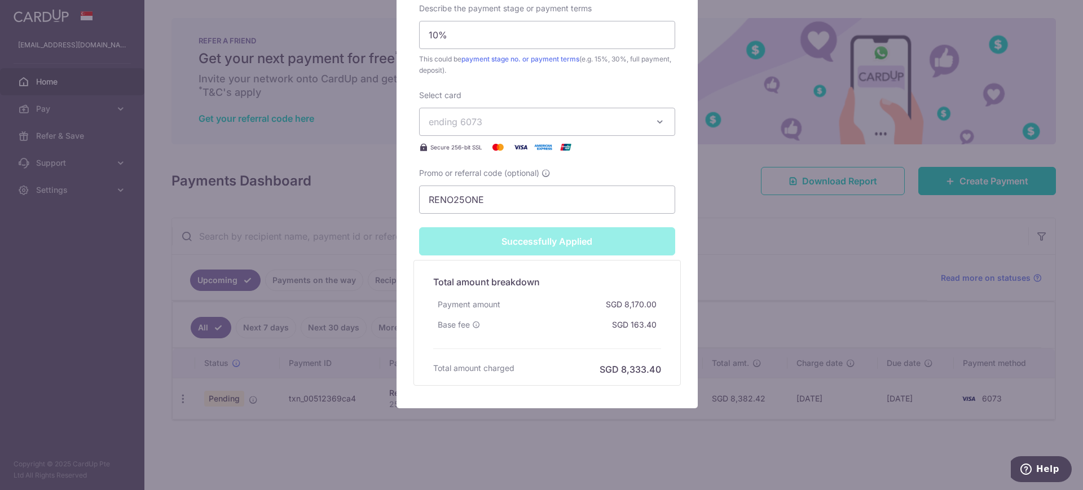
click at [621, 349] on div "Total amount breakdown Payment amount SGD 8,170.00 Base fee SGD 163.40 Processi…" at bounding box center [547, 323] width 239 height 107
click at [580, 433] on div "Edit payment By clicking apply, you will make changes to all payments to Forefr…" at bounding box center [541, 245] width 1083 height 490
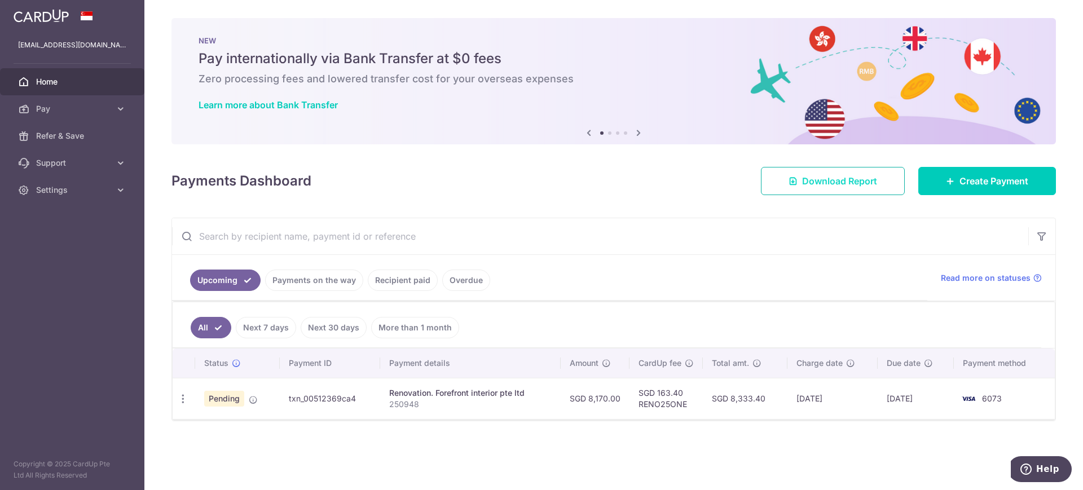
click at [809, 177] on span "Download Report" at bounding box center [839, 181] width 75 height 14
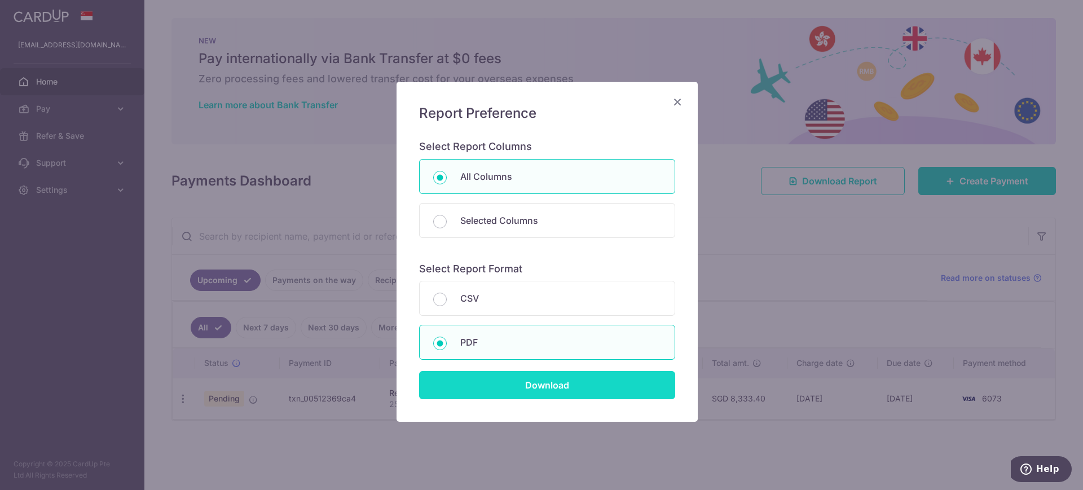
click at [577, 398] on input "Download" at bounding box center [547, 385] width 256 height 28
